Goal: Use online tool/utility

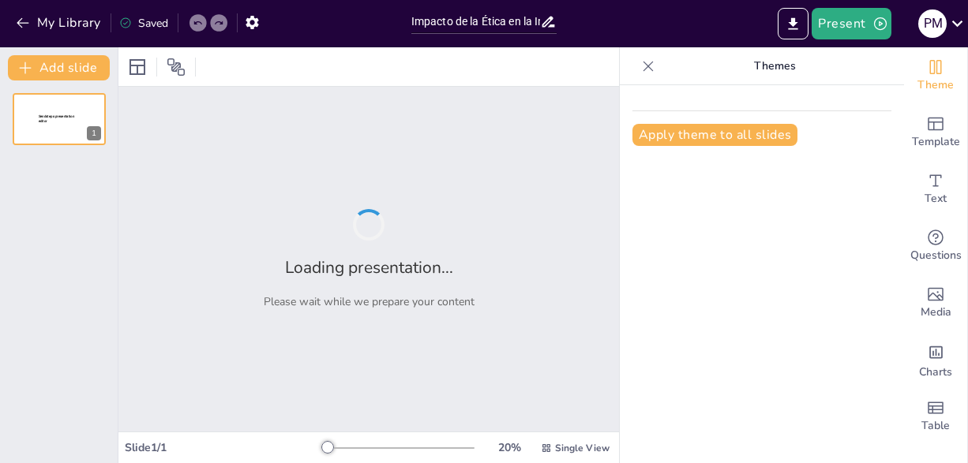
type input "Impacto de la Ética en la Industria del Entretenimiento: Reflexiones sobre LaLi…"
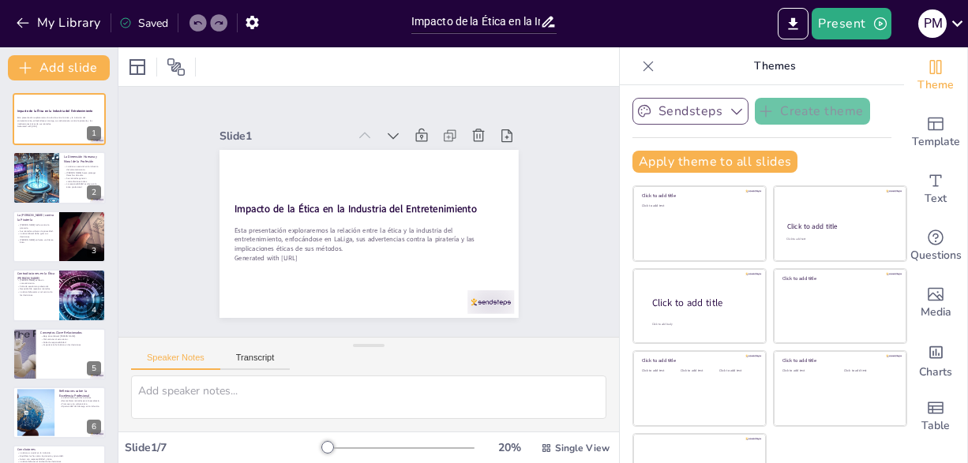
click at [685, 105] on button "Sendsteps" at bounding box center [690, 111] width 116 height 27
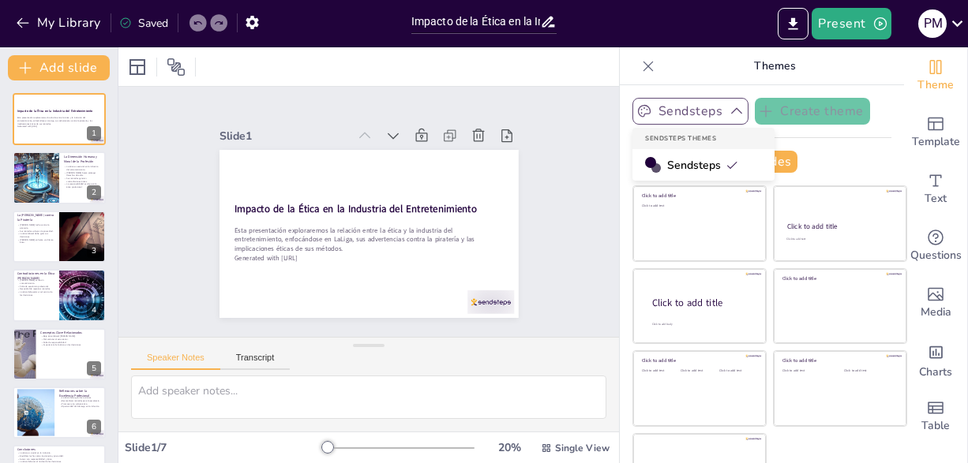
click at [685, 105] on button "Sendsteps" at bounding box center [690, 111] width 116 height 27
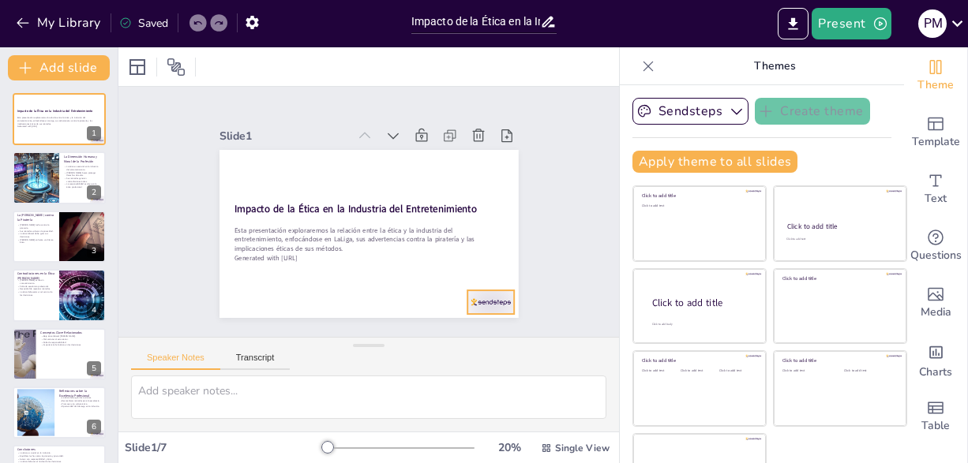
click at [424, 336] on div at bounding box center [398, 360] width 51 height 49
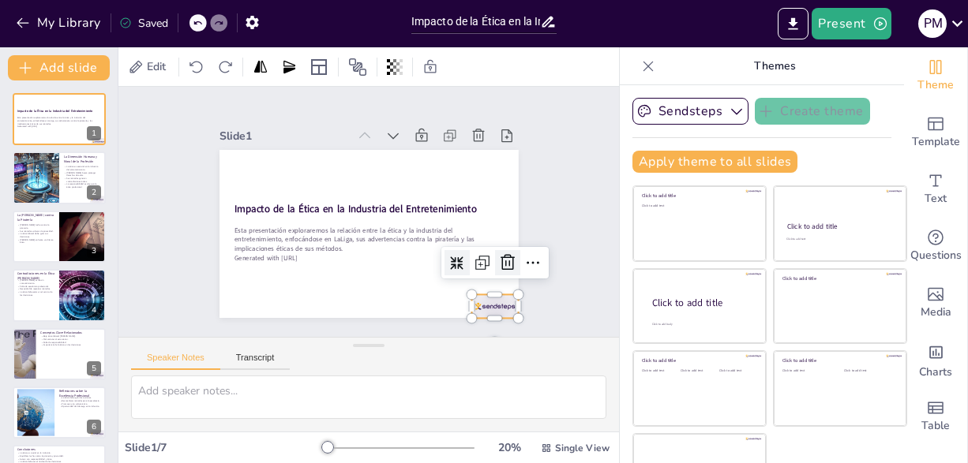
click at [437, 336] on icon at bounding box center [423, 349] width 27 height 27
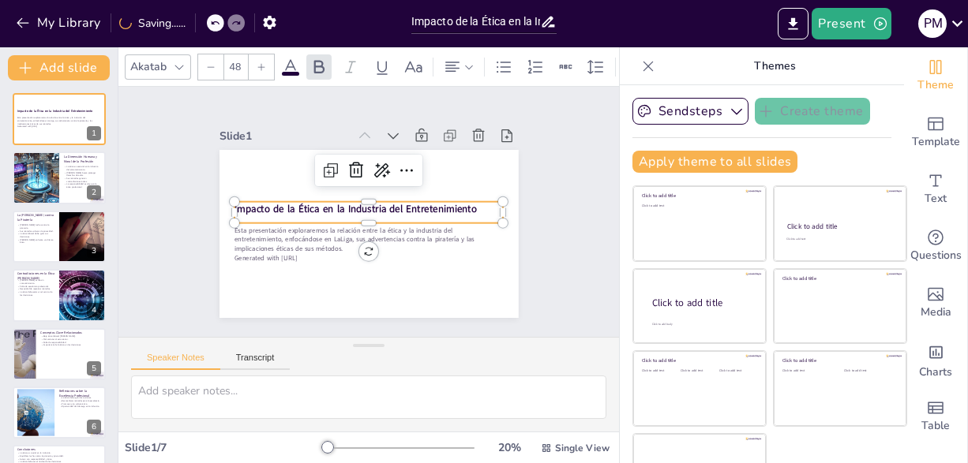
click at [275, 200] on strong "Impacto de la Ética en la Industria del Entretenimiento" at bounding box center [355, 207] width 242 height 39
click at [430, 205] on strong "Impacto de la Ética en la Industria del Entretenimiento" at bounding box center [357, 203] width 227 height 111
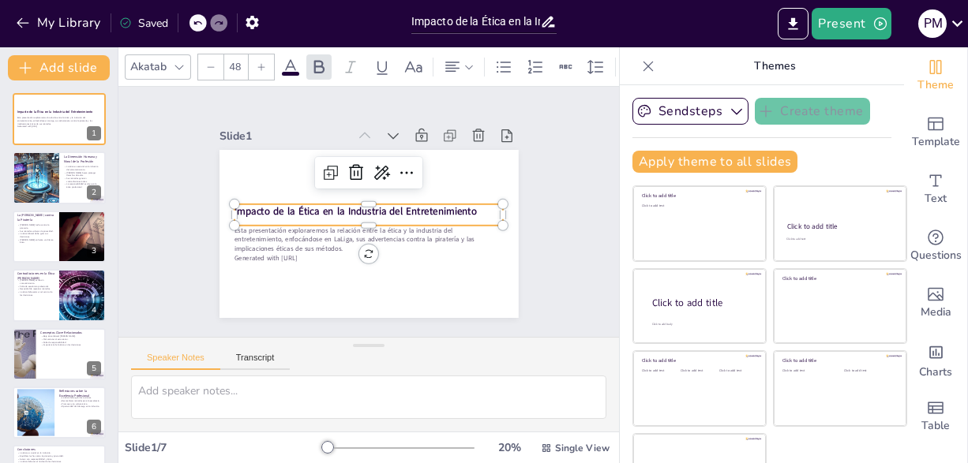
click at [430, 205] on strong "Impacto de la Ética en la Industria del Entretenimiento" at bounding box center [356, 209] width 240 height 64
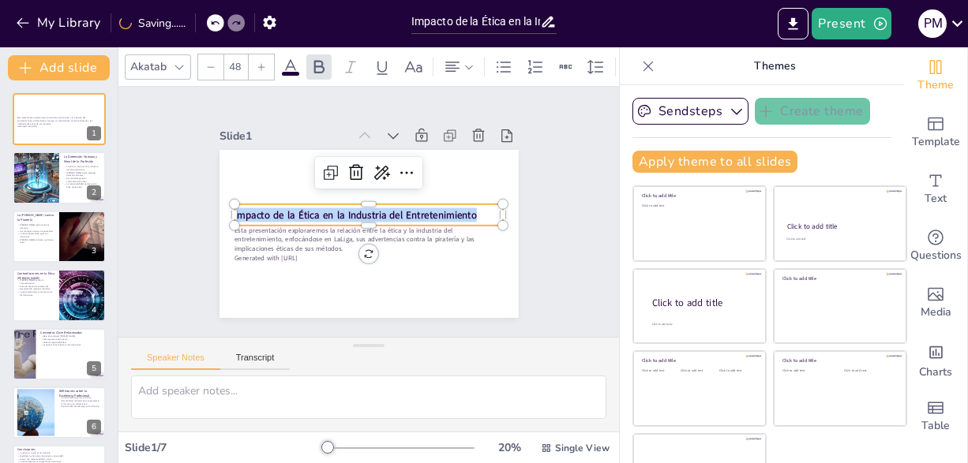
drag, startPoint x: 465, startPoint y: 209, endPoint x: 214, endPoint y: 208, distance: 251.0
click at [214, 208] on div "Esta presentación exploraremos la relación entre la ética y la industria del en…" at bounding box center [349, 200] width 295 height 343
copy strong "Impacto de la Ética en la Industria del Entretenimiento"
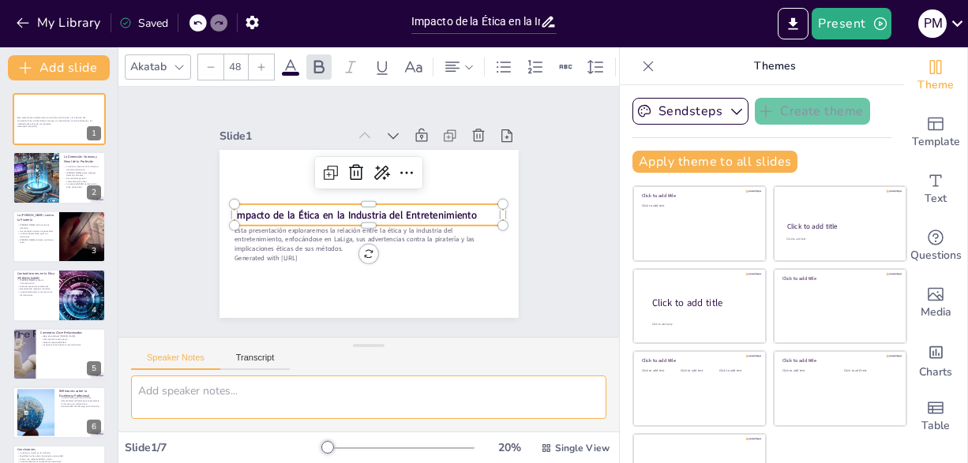
click at [249, 418] on textarea at bounding box center [368, 397] width 475 height 43
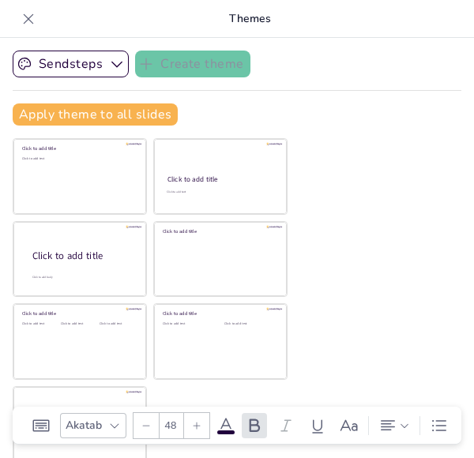
click at [25, 18] on icon at bounding box center [29, 19] width 16 height 16
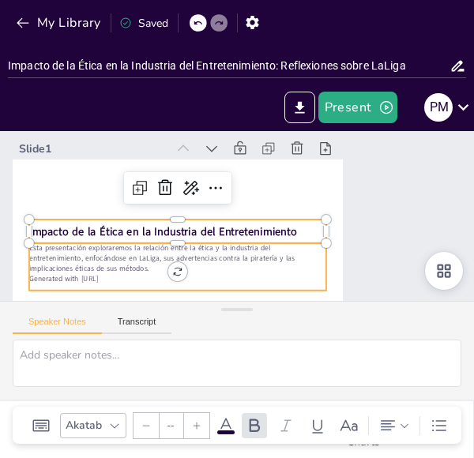
type input "32"
click at [137, 269] on p "Esta presentación exploraremos la relación entre la ética y la industria del en…" at bounding box center [183, 166] width 92 height 297
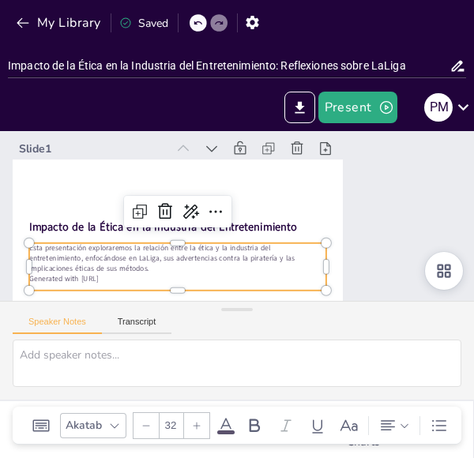
click at [85, 269] on p "Esta presentación exploraremos la relación entre la ética y la industria del en…" at bounding box center [166, 230] width 284 height 149
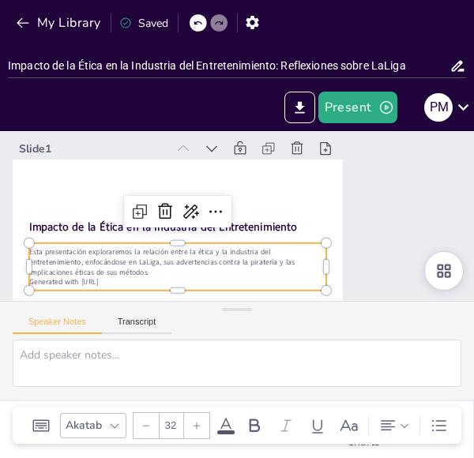
drag, startPoint x: 138, startPoint y: 283, endPoint x: 80, endPoint y: 275, distance: 58.9
click at [105, 275] on div "Esta presentación exploraremos la relación entre la ética y la industria del en…" at bounding box center [170, 175] width 131 height 295
click at [197, 257] on p "Esta presentación exploraremos la relación entre la ética y la industria del en…" at bounding box center [164, 233] width 284 height 149
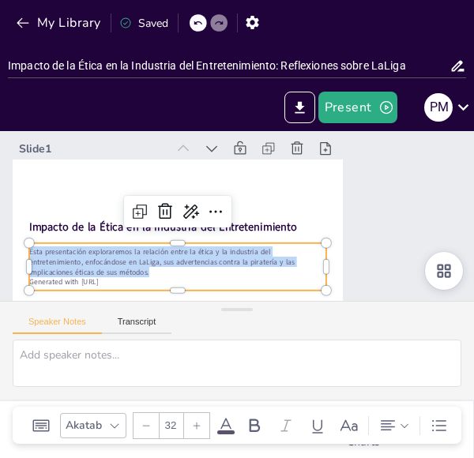
drag, startPoint x: 73, startPoint y: 270, endPoint x: 23, endPoint y: 252, distance: 52.9
click at [23, 252] on div "Impacto de la Ética en la Industria del Entretenimiento Esta presentación explo…" at bounding box center [167, 225] width 377 height 304
click at [380, 192] on div "Slide 1 Impacto de la Ética en la Industria del Entretenimiento Esta presentaci…" at bounding box center [219, 229] width 452 height 509
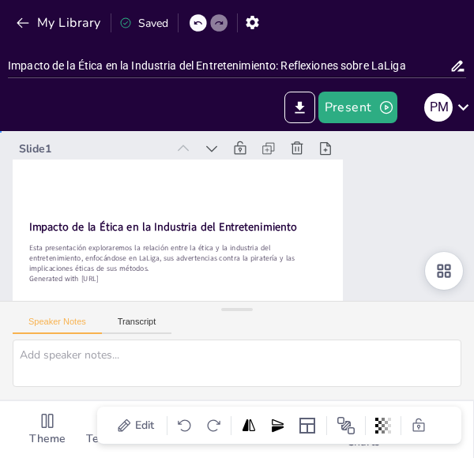
click at [350, 218] on div "Slide 1 Impacto de la Ética en la Industria del Entretenimiento Esta presentaci…" at bounding box center [217, 226] width 422 height 517
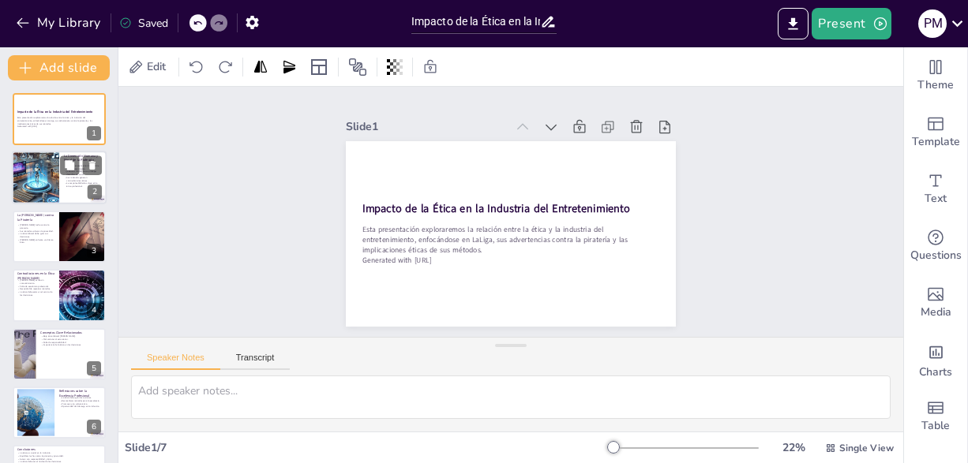
click at [43, 177] on div at bounding box center [35, 179] width 93 height 54
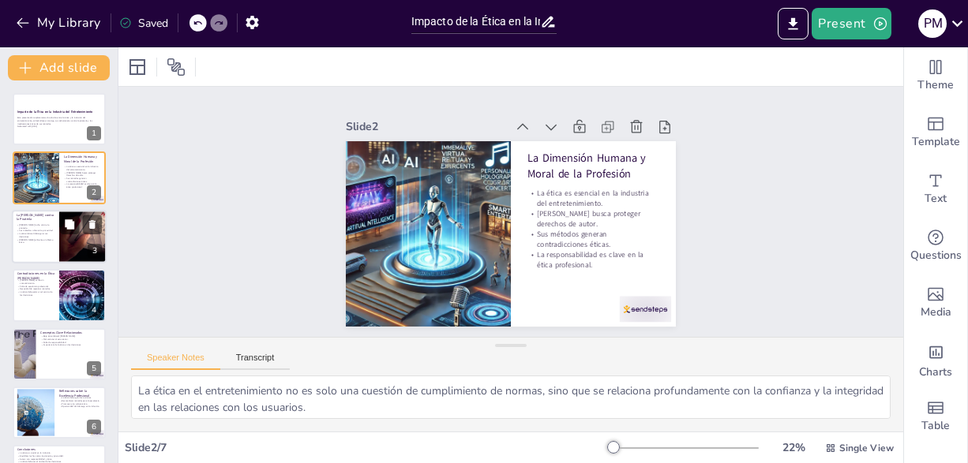
click at [56, 226] on div at bounding box center [59, 237] width 95 height 54
type textarea "La lucha contra la piratería es crucial para proteger los intereses de la indus…"
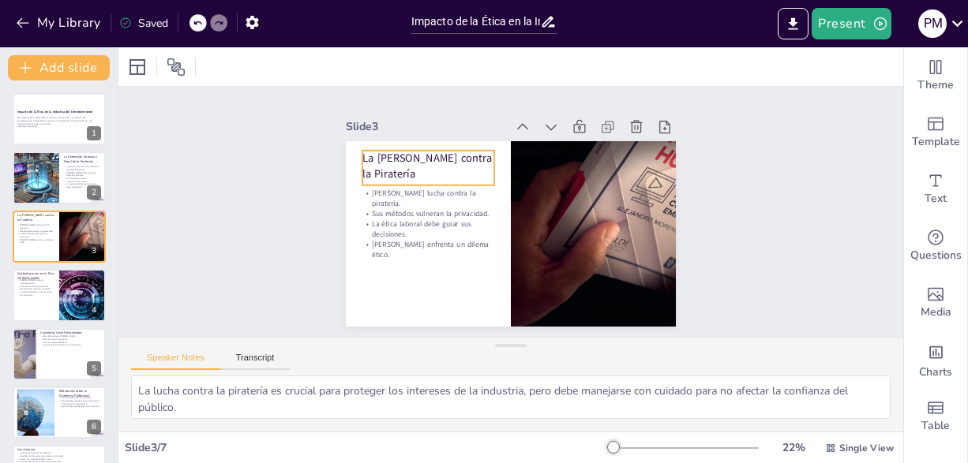
click at [419, 165] on p "La [PERSON_NAME] contra la Piratería" at bounding box center [462, 130] width 129 height 92
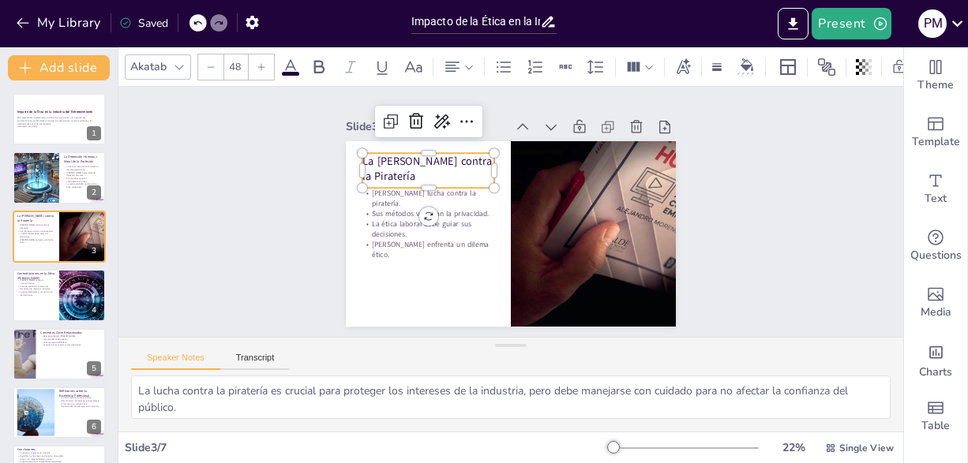
click at [542, 165] on p "La [PERSON_NAME] contra la Piratería" at bounding box center [597, 179] width 111 height 118
click at [491, 165] on p "La [PERSON_NAME] contra la Piratería" at bounding box center [526, 120] width 70 height 135
type input "32"
click at [437, 227] on p "[PERSON_NAME] enfrenta un dilema ético." at bounding box center [431, 167] width 94 height 119
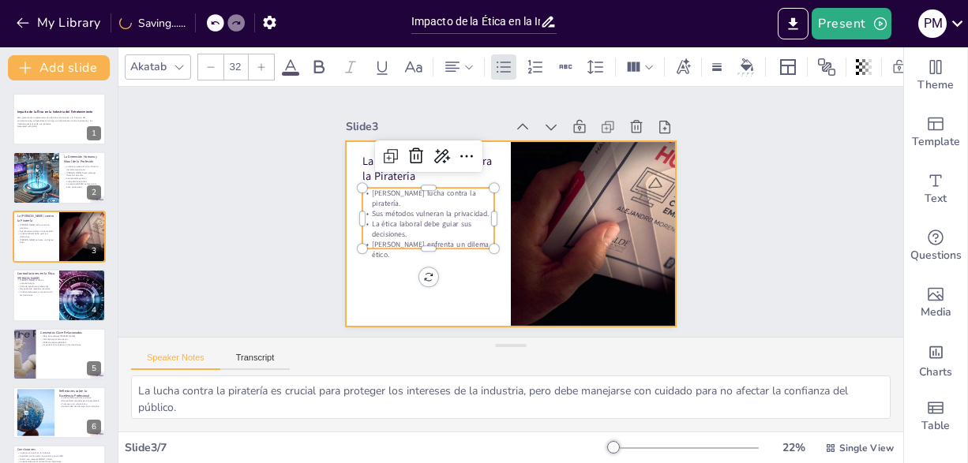
click at [432, 265] on div at bounding box center [499, 193] width 379 height 326
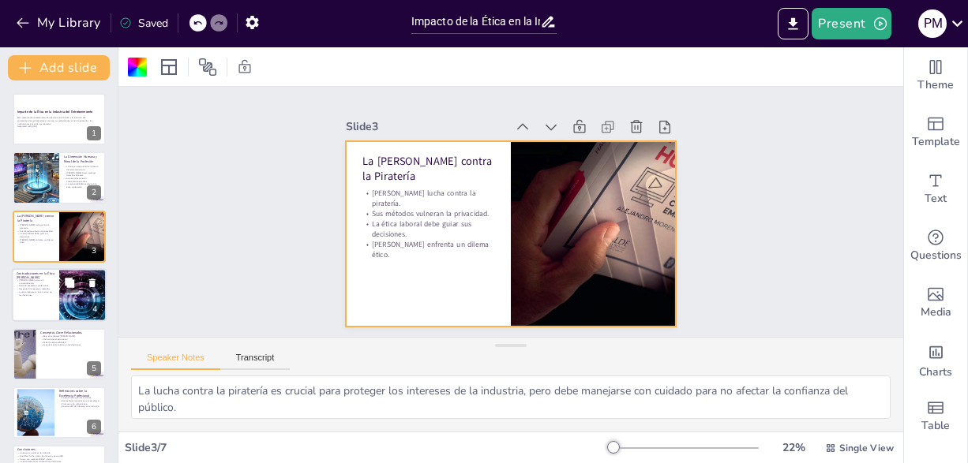
click at [69, 294] on div at bounding box center [83, 295] width 107 height 54
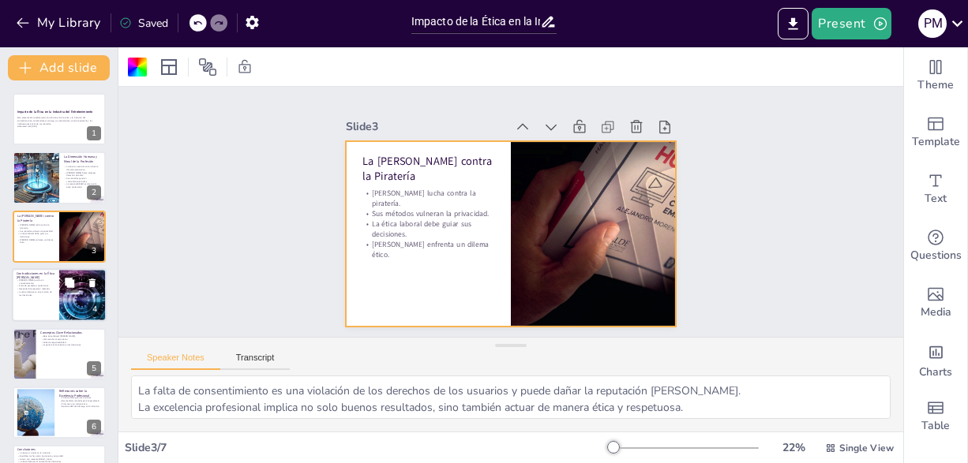
scroll to position [23, 0]
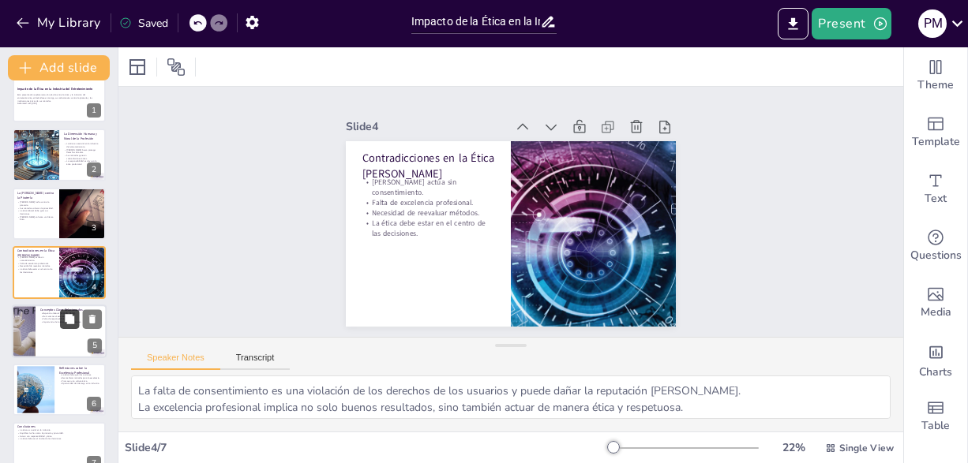
click at [75, 322] on icon at bounding box center [69, 318] width 11 height 11
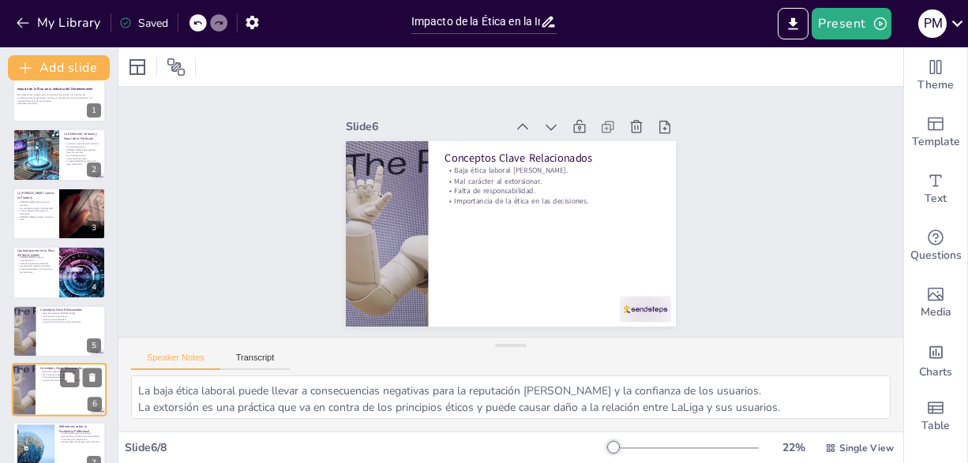
scroll to position [106, 0]
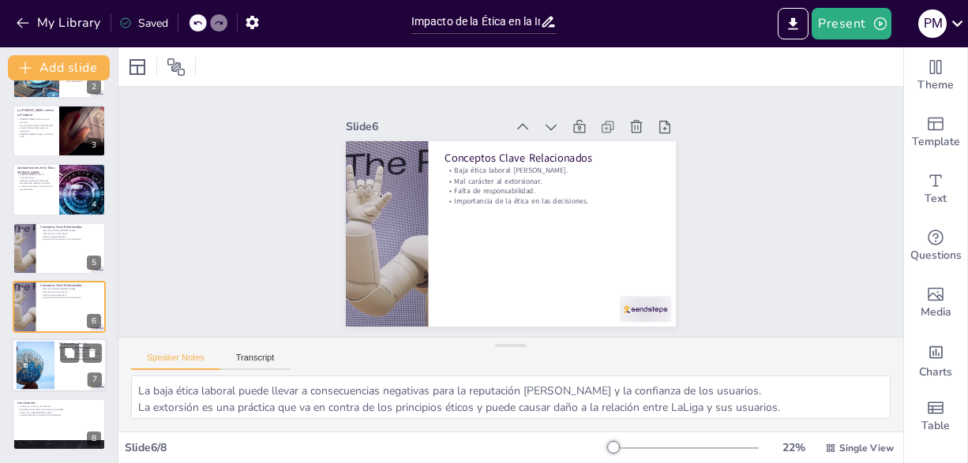
click at [54, 356] on div at bounding box center [59, 366] width 95 height 54
type textarea "La ética es una brújula que orienta las decisiones y acciones en la industria d…"
